Goal: Transaction & Acquisition: Subscribe to service/newsletter

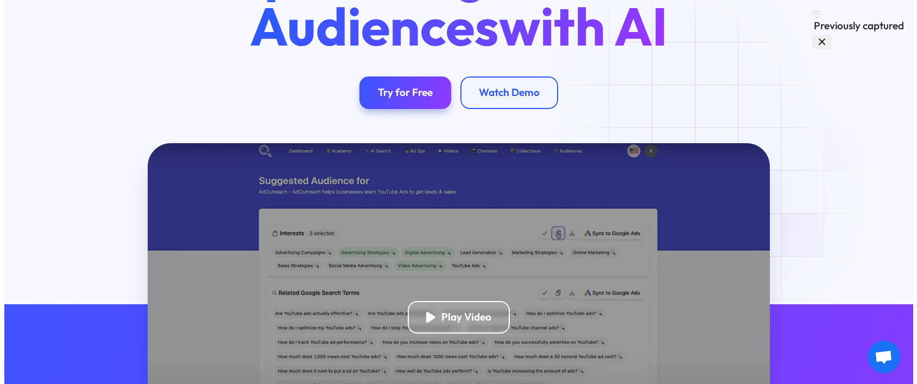
scroll to position [232, 0]
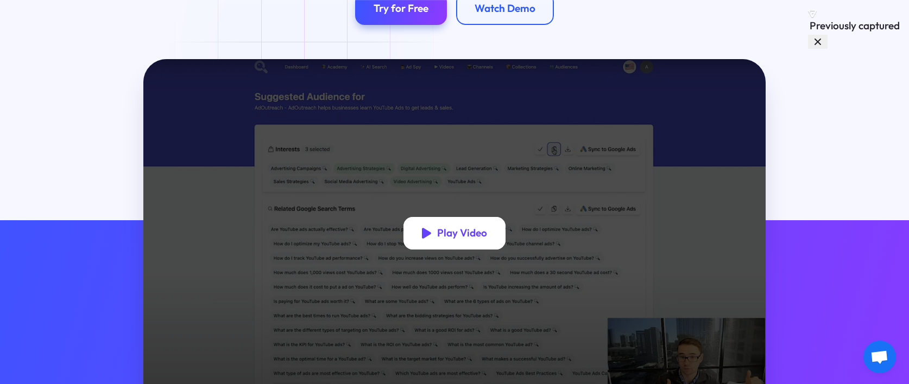
click at [477, 236] on div "Play Video" at bounding box center [462, 233] width 50 height 13
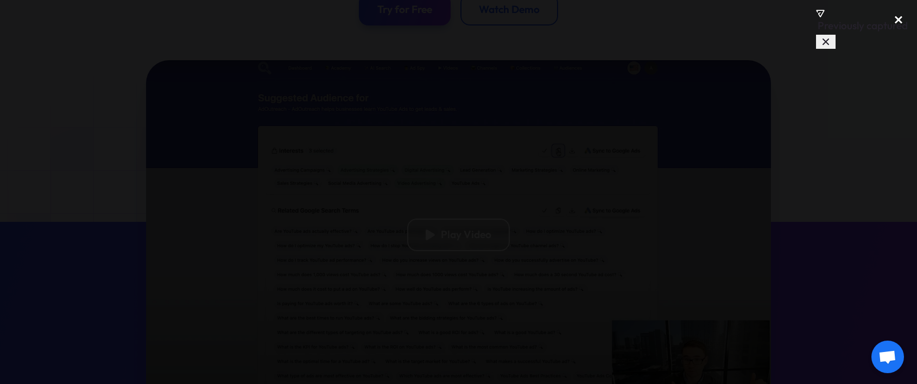
click at [896, 22] on div "close lightbox" at bounding box center [898, 20] width 37 height 24
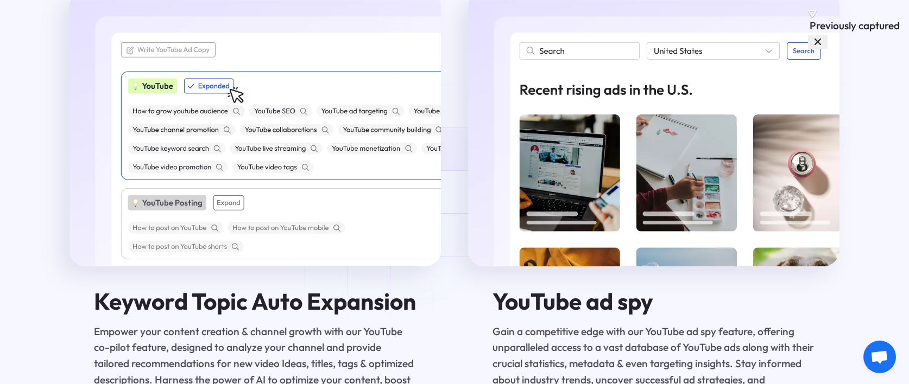
scroll to position [0, 0]
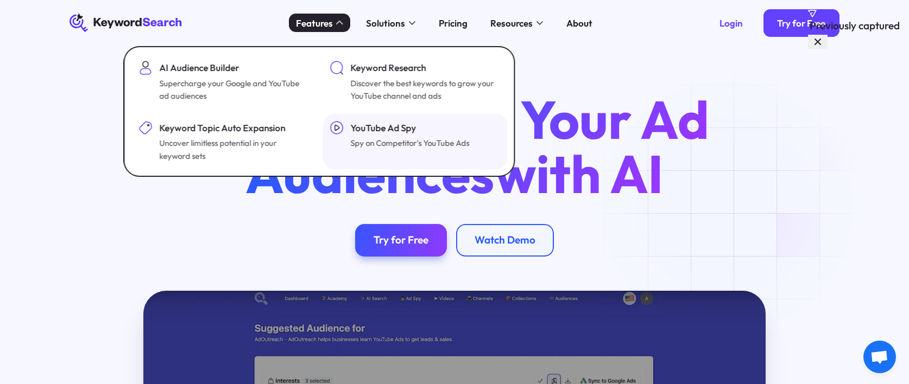
click at [394, 128] on div "YouTube Ad Spy" at bounding box center [410, 128] width 119 height 14
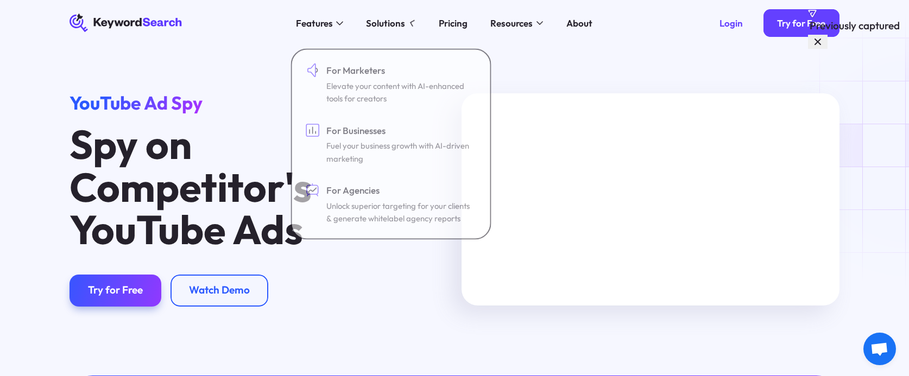
click at [430, 27] on div "Features AI Audience Builder Supercharge your Google and YouTube ad audiences K…" at bounding box center [444, 23] width 504 height 46
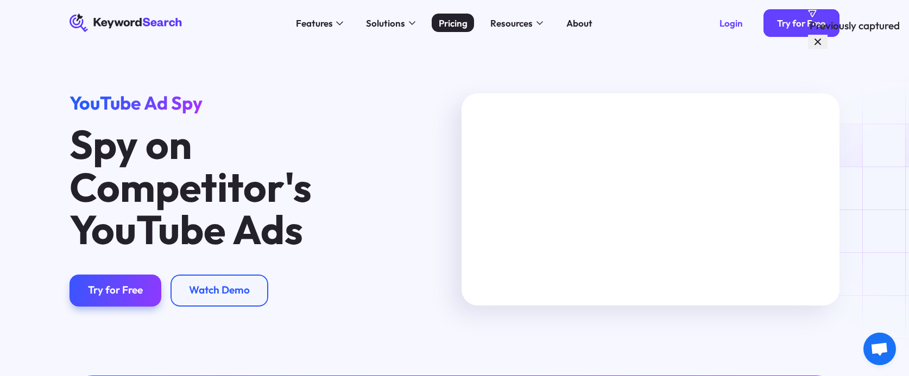
click at [444, 24] on div "Pricing" at bounding box center [453, 23] width 29 height 14
